Goal: Information Seeking & Learning: Learn about a topic

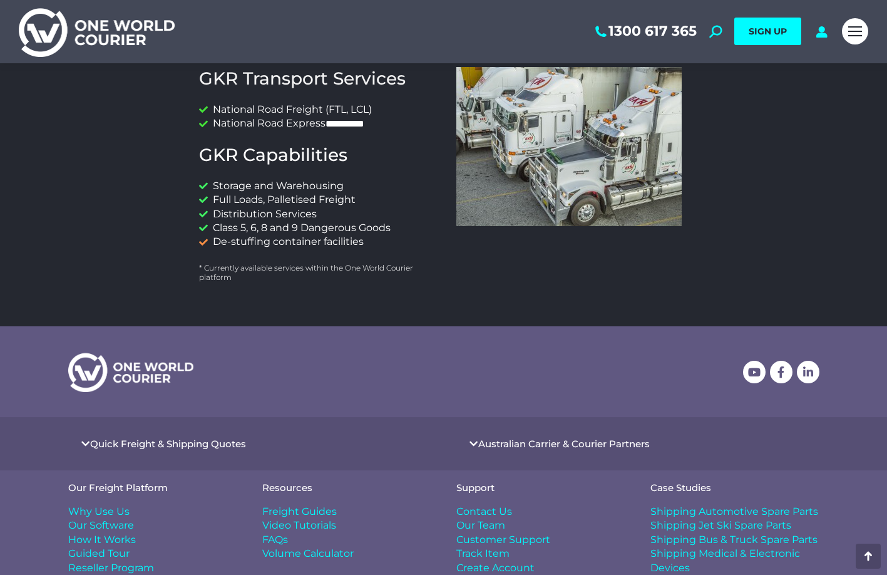
scroll to position [682, 0]
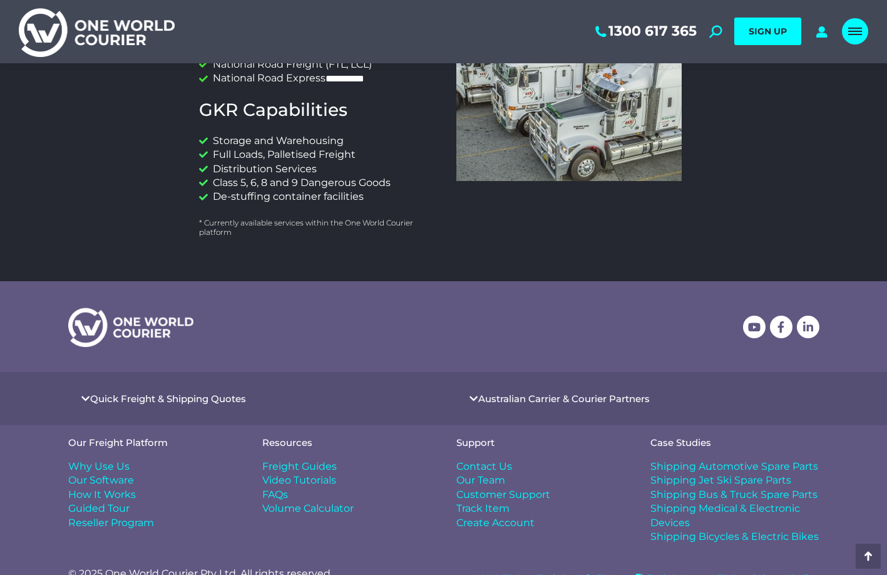
click at [859, 25] on link "Mobile menu icon" at bounding box center [855, 31] width 26 height 26
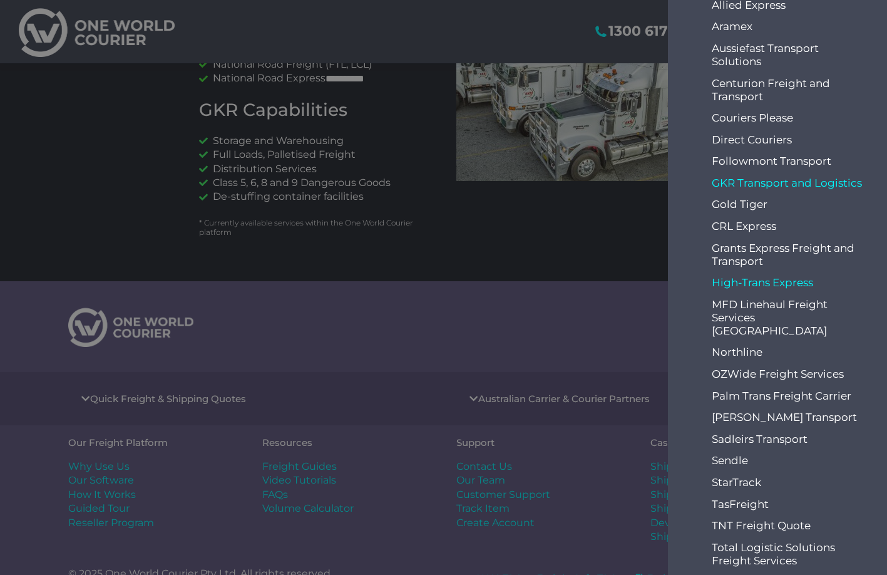
scroll to position [188, 0]
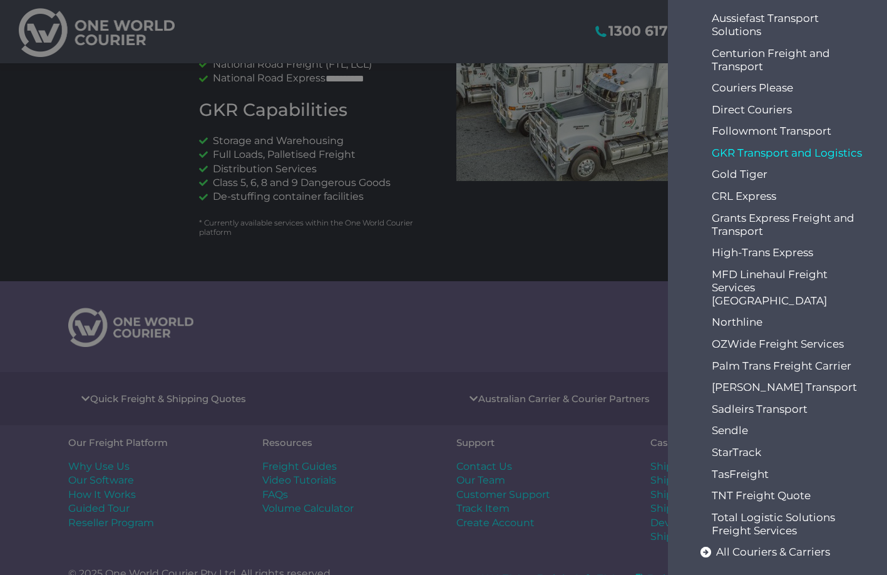
click at [607, 213] on div at bounding box center [443, 287] width 887 height 575
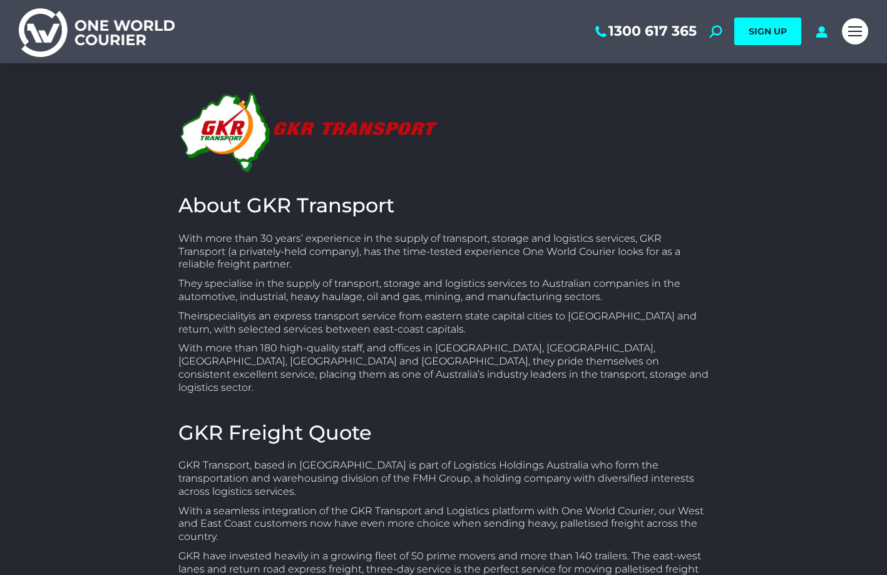
scroll to position [63, 0]
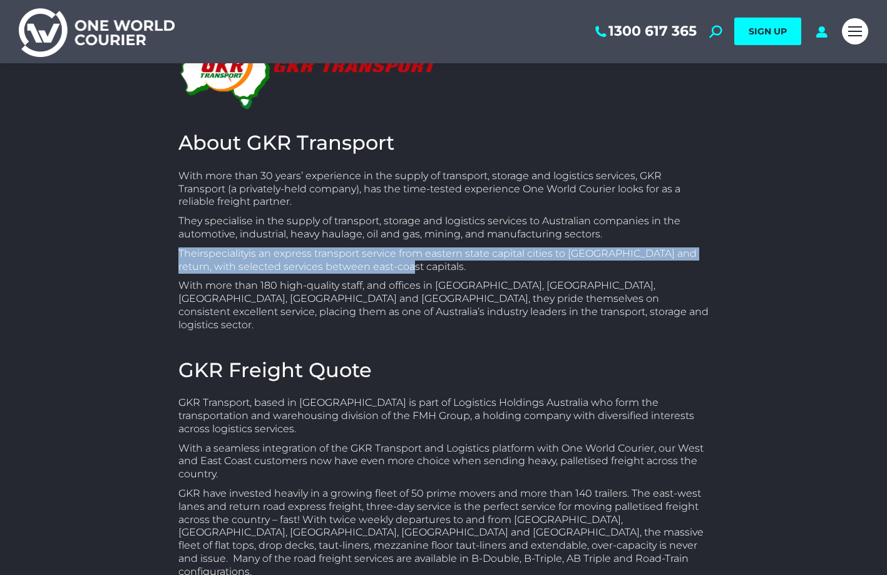
drag, startPoint x: 418, startPoint y: 264, endPoint x: 158, endPoint y: 255, distance: 260.0
click at [159, 255] on div "About GKR Transport With more than 30 years’ experience in the supply of transp…" at bounding box center [444, 436] width 632 height 880
copy p "Their speciality is an express transport service from eastern state capital cit…"
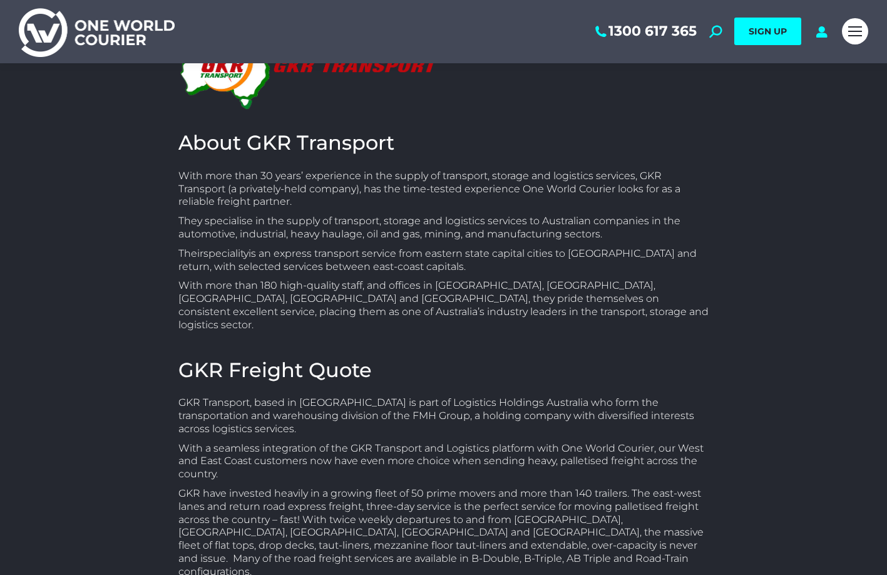
click at [314, 221] on p "They specialise in the supply of transport, storage and logistics services to A…" at bounding box center [443, 228] width 531 height 26
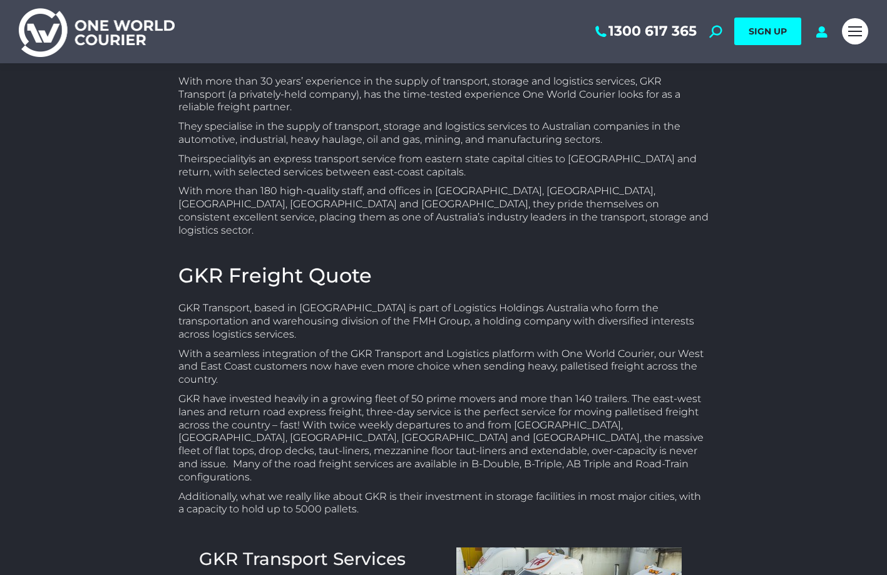
scroll to position [188, 0]
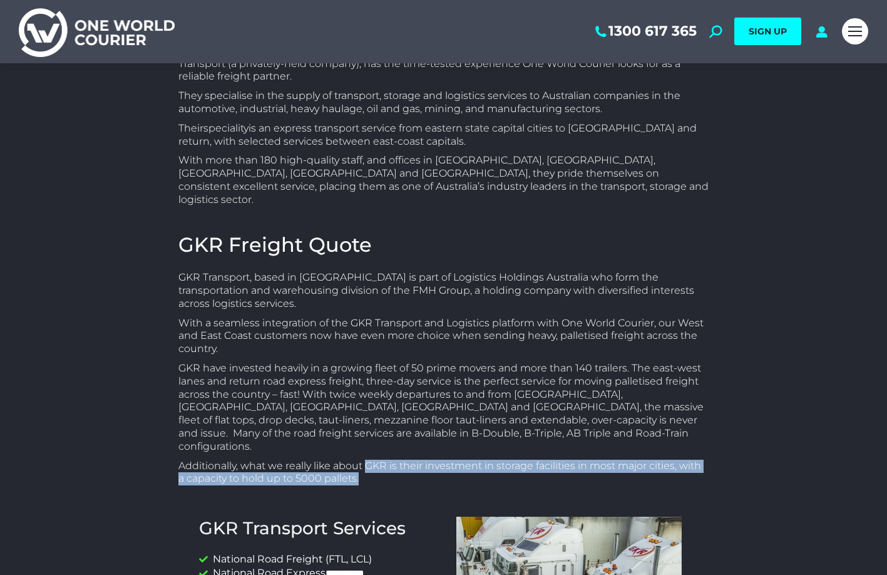
drag, startPoint x: 369, startPoint y: 452, endPoint x: 367, endPoint y: 438, distance: 14.6
click at [367, 460] on p "Additionally, what we really like about GKR is their investment in storage faci…" at bounding box center [443, 473] width 531 height 26
copy p "GKR is their investment in storage facilities in most major cities, with a capa…"
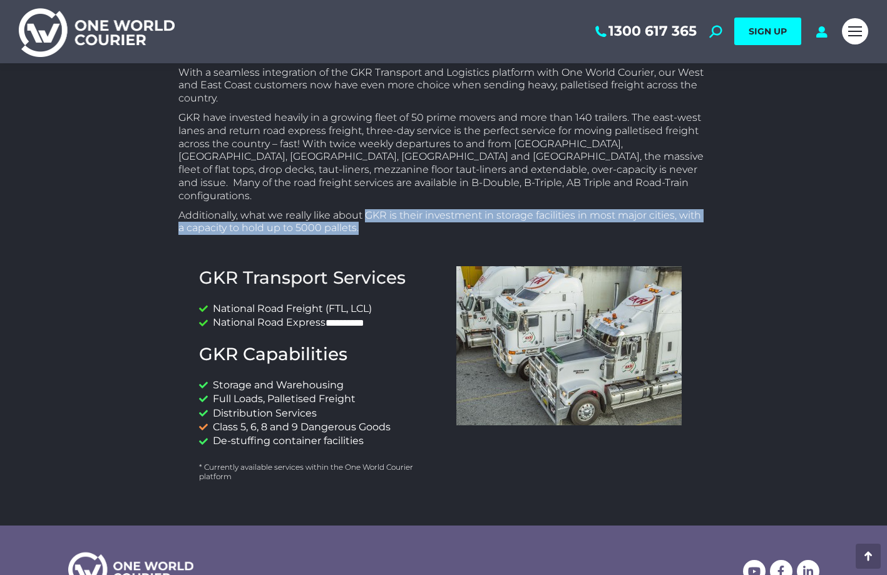
scroll to position [376, 0]
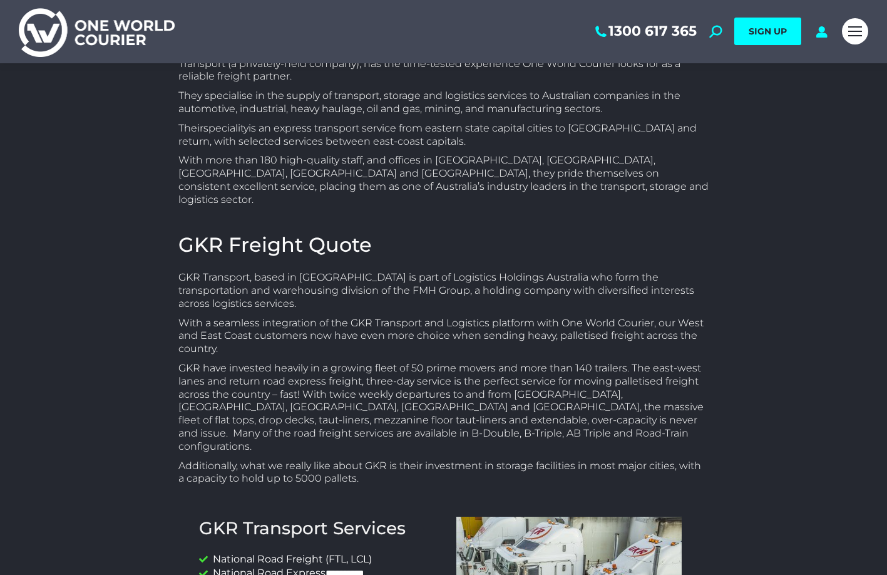
click at [395, 376] on p "GKR have invested heavily in a growing fleet of 50 prime movers and more than 1…" at bounding box center [443, 407] width 531 height 91
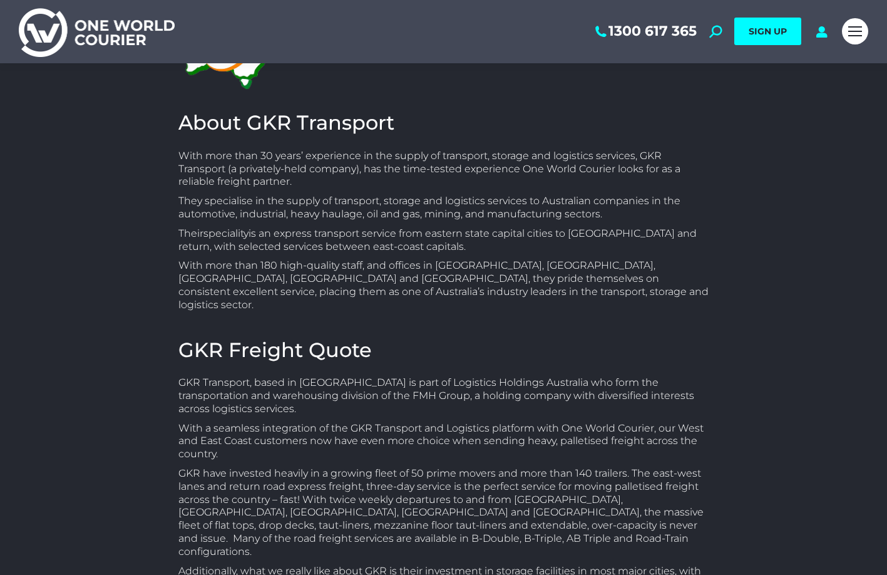
scroll to position [63, 0]
